Goal: Information Seeking & Learning: Learn about a topic

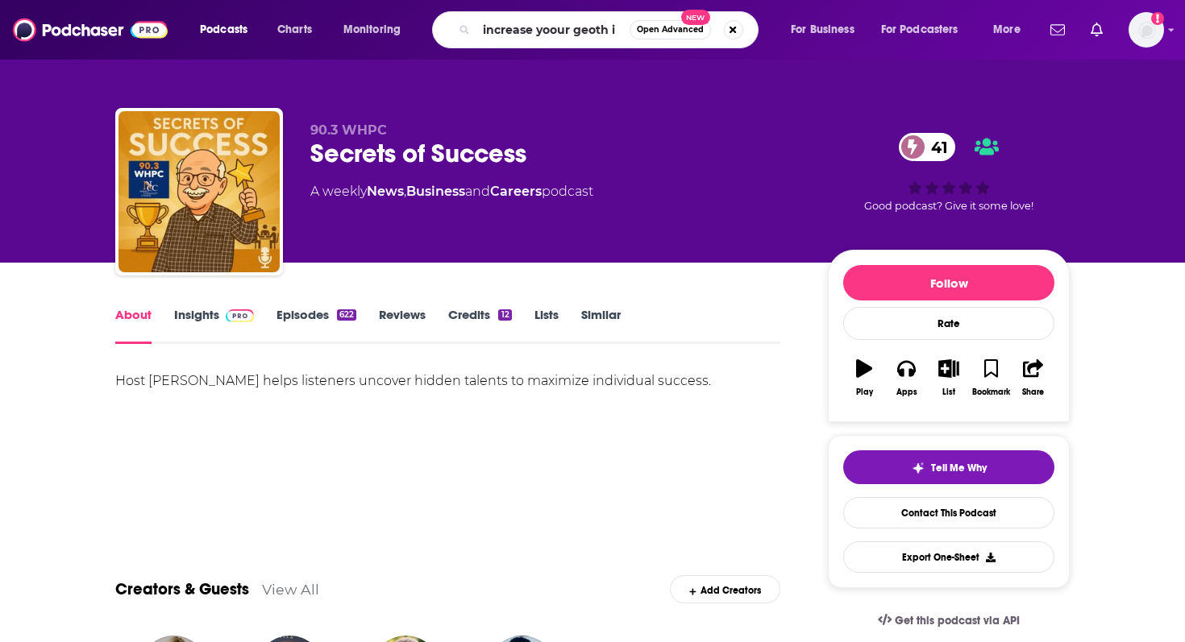
type input "increase yoour geoth iq"
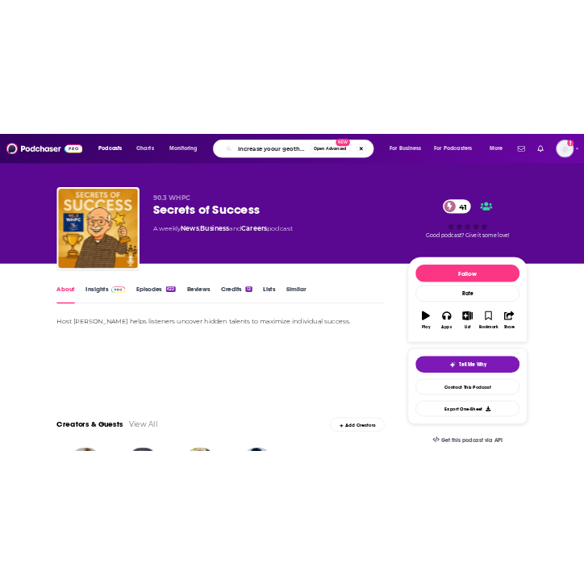
scroll to position [0, 1]
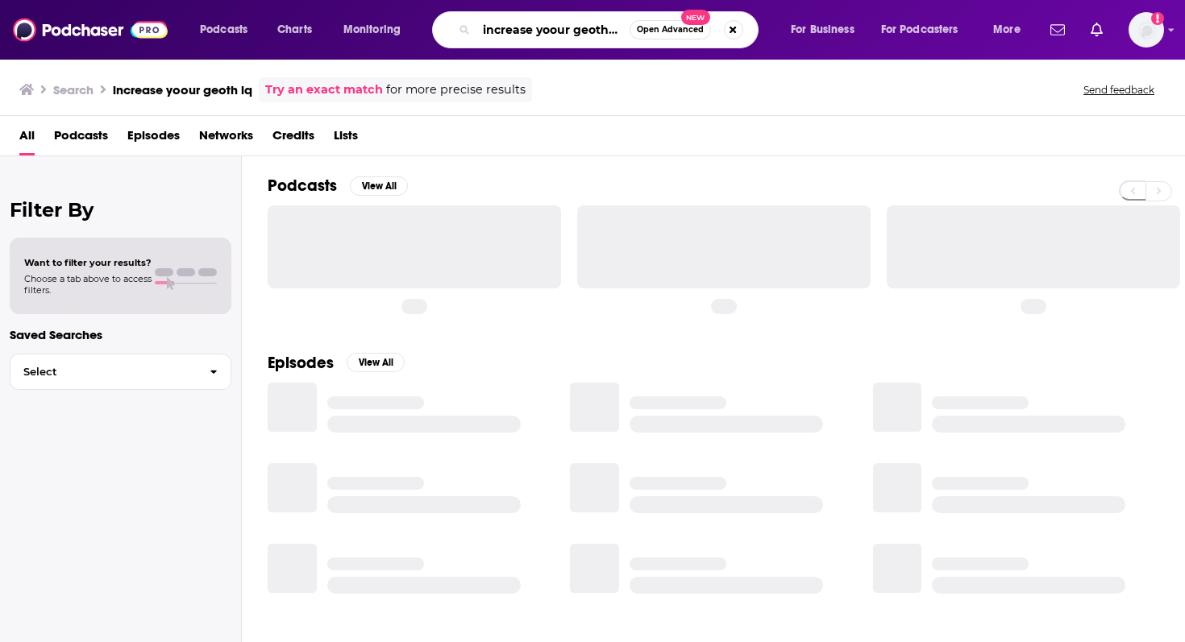
click at [588, 29] on input "increase yoour geoth iq" at bounding box center [552, 30] width 153 height 26
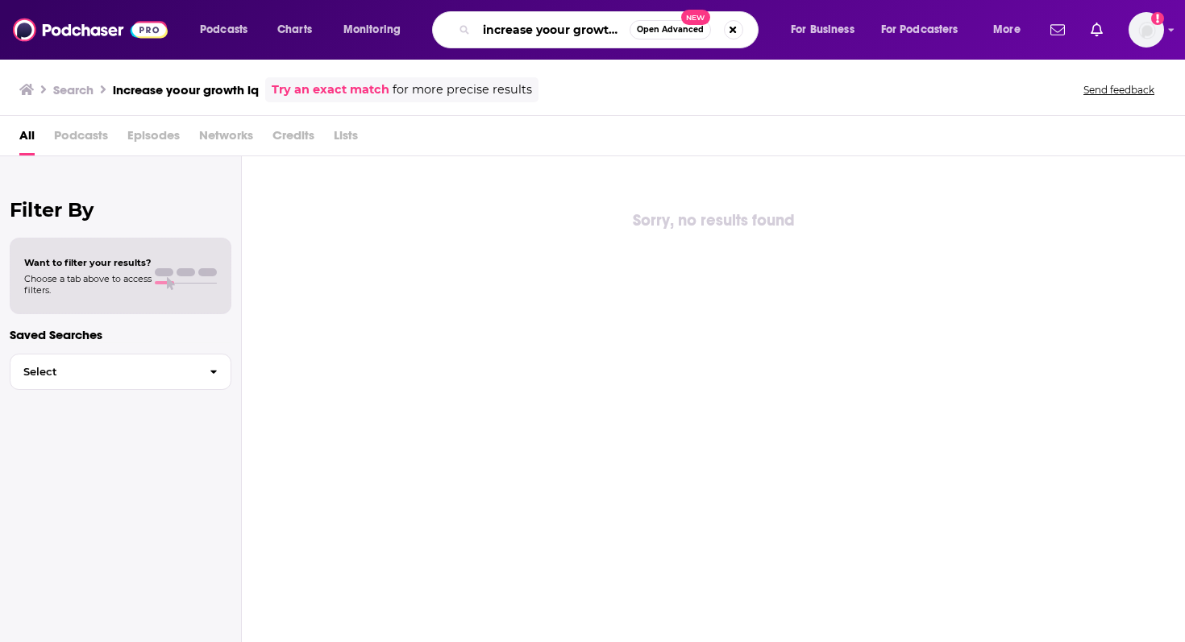
click at [550, 36] on input "increase yoour growth iq" at bounding box center [552, 30] width 153 height 26
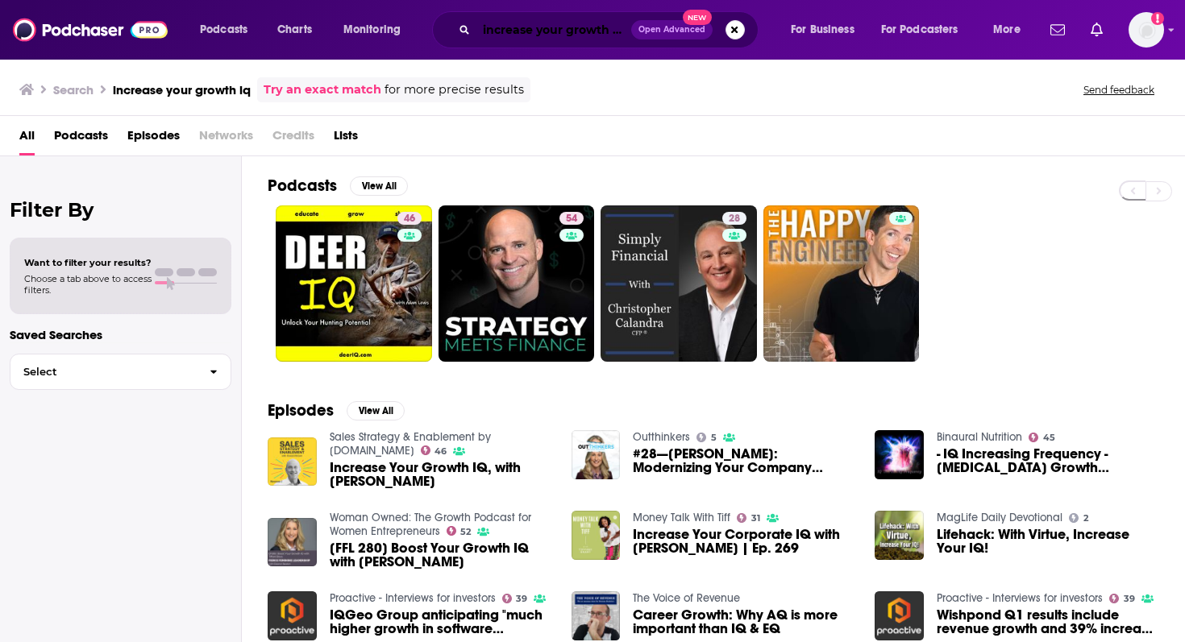
click at [527, 29] on input "increase your growth iq" at bounding box center [553, 30] width 155 height 26
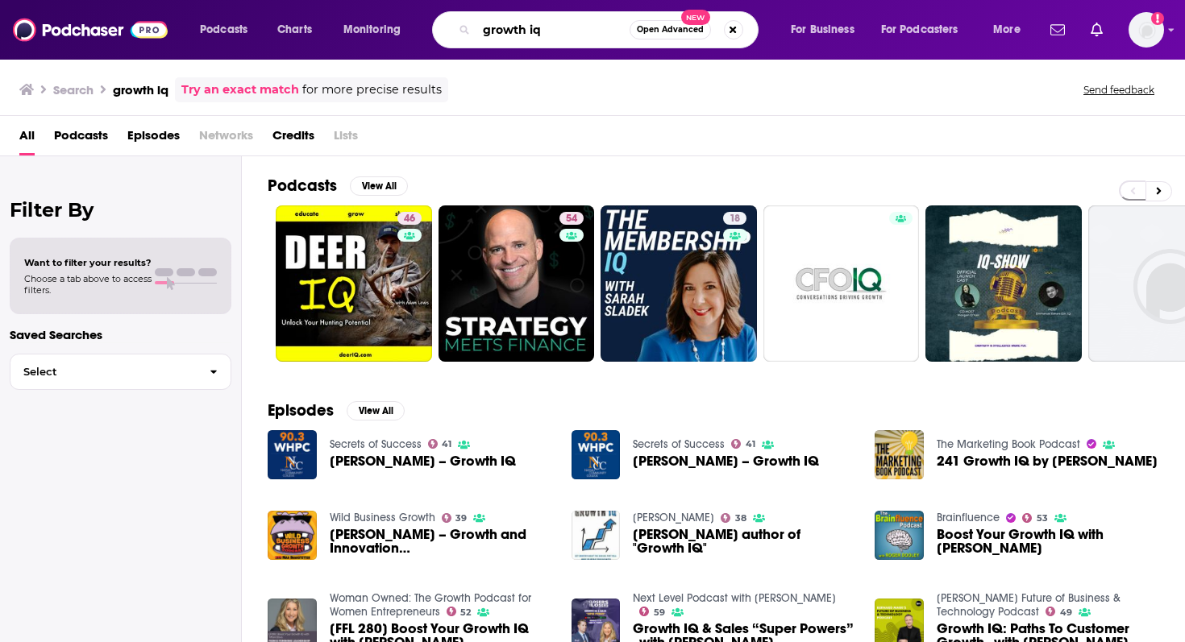
click at [576, 23] on input "growth iq" at bounding box center [552, 30] width 153 height 26
type input "growth iq [PERSON_NAME]"
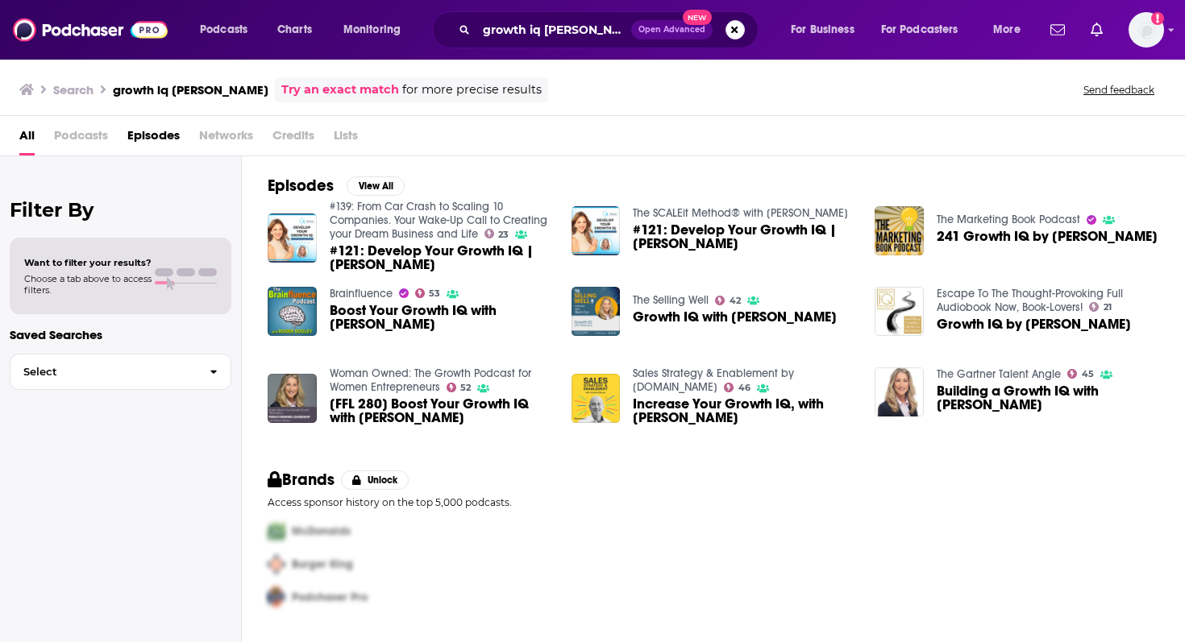
click at [87, 139] on span "Podcasts" at bounding box center [81, 139] width 54 height 33
click at [93, 135] on span "Podcasts" at bounding box center [81, 139] width 54 height 33
click at [88, 134] on span "Podcasts" at bounding box center [81, 139] width 54 height 33
click at [30, 136] on span "All" at bounding box center [26, 139] width 15 height 33
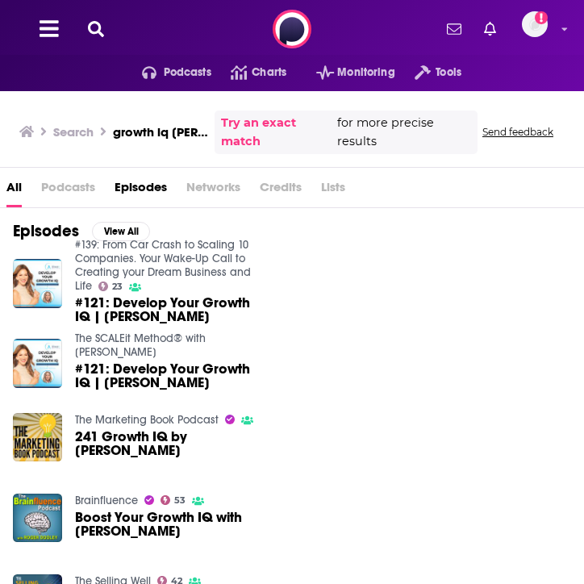
click at [102, 39] on div "Podcasts Charts Monitoring Tools For Business For Podcasters More Add a profile…" at bounding box center [292, 29] width 584 height 58
click at [101, 30] on icon at bounding box center [96, 29] width 16 height 16
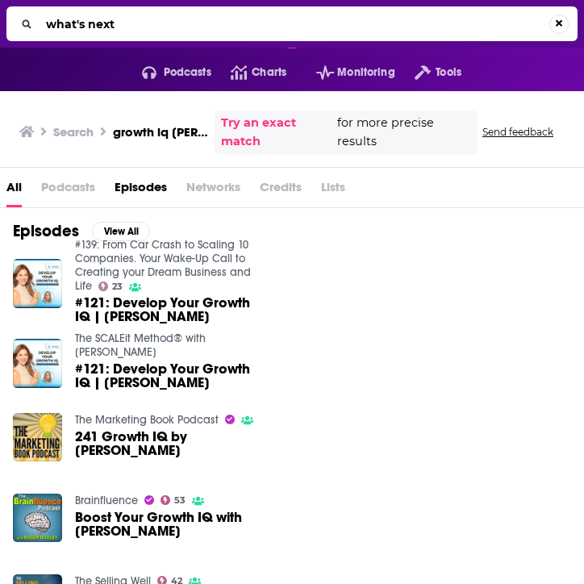
type input "what's next"
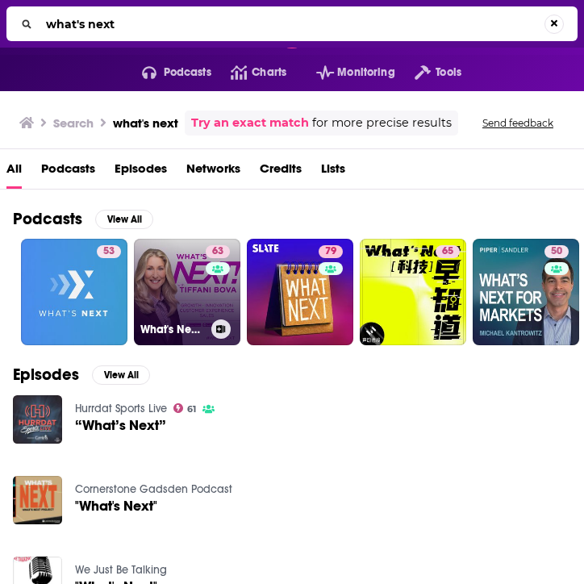
click at [161, 294] on link "63 What's Next! with [PERSON_NAME]" at bounding box center [187, 292] width 106 height 106
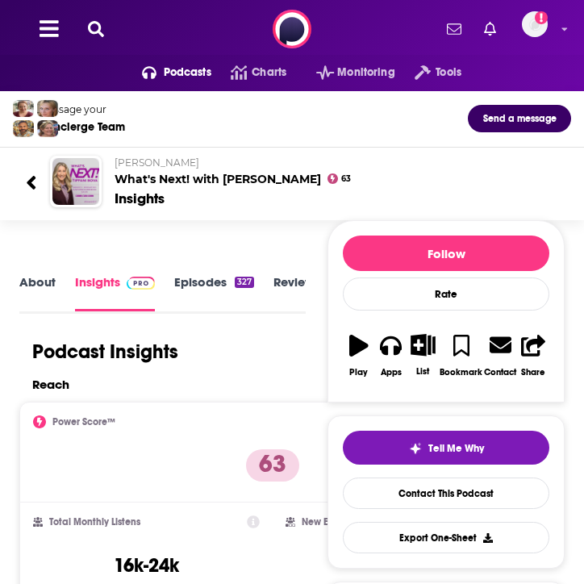
click at [28, 174] on icon at bounding box center [31, 183] width 11 height 22
